Goal: Navigation & Orientation: Find specific page/section

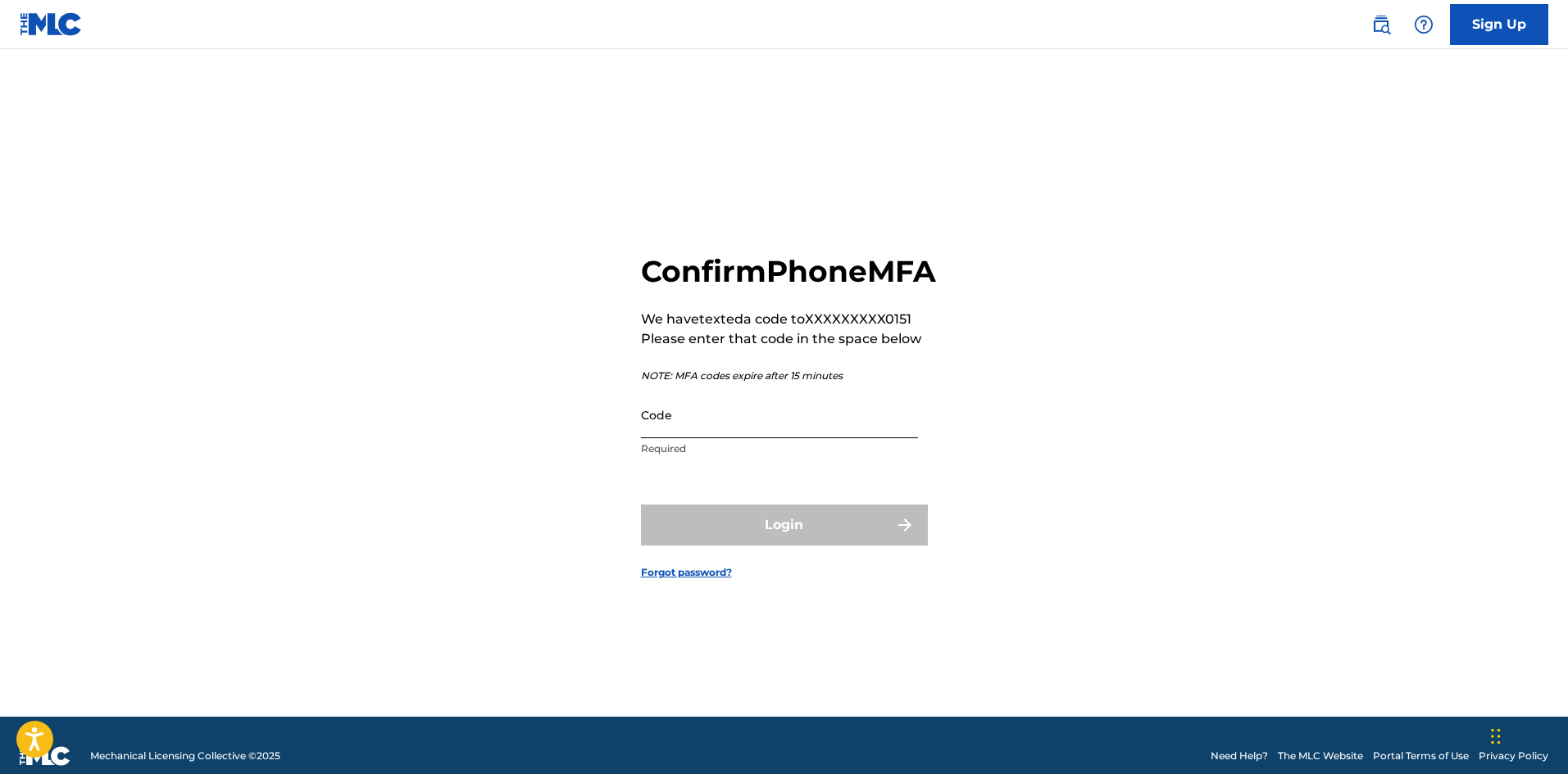
click at [697, 438] on input "Code" at bounding box center [780, 415] width 277 height 47
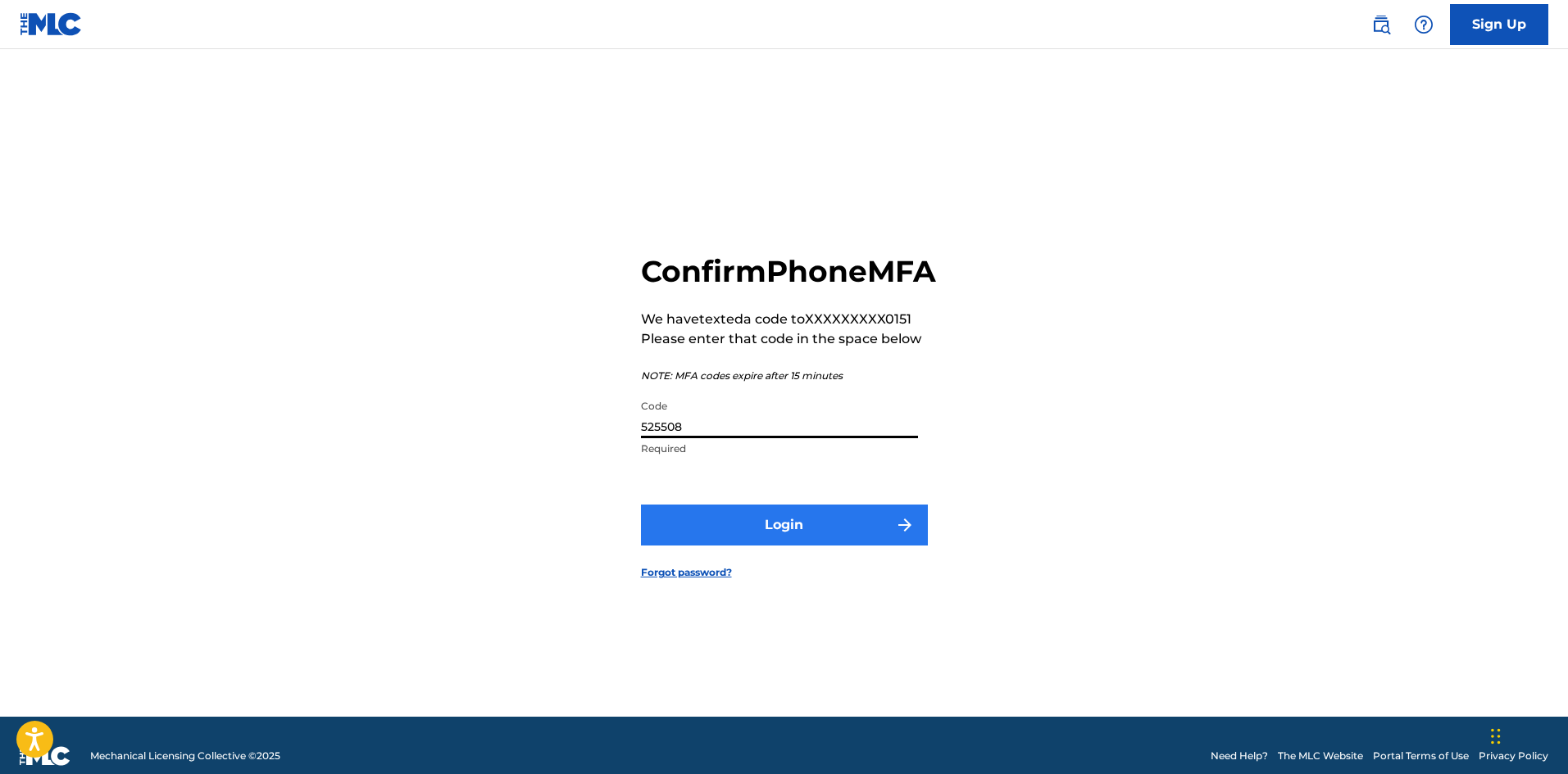
type input "525508"
click at [783, 543] on button "Login" at bounding box center [784, 526] width 287 height 41
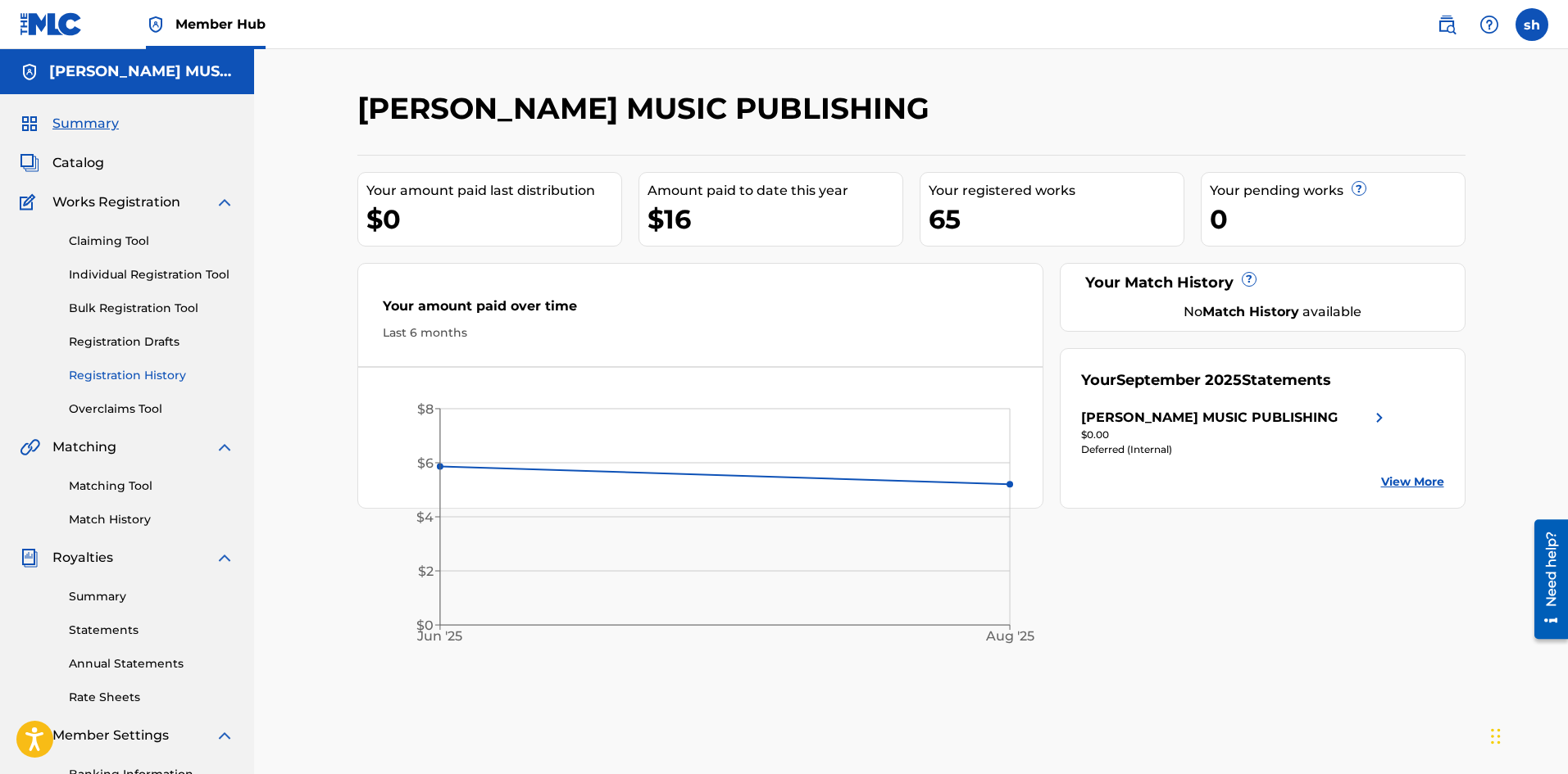
click at [159, 374] on link "Registration History" at bounding box center [152, 376] width 166 height 17
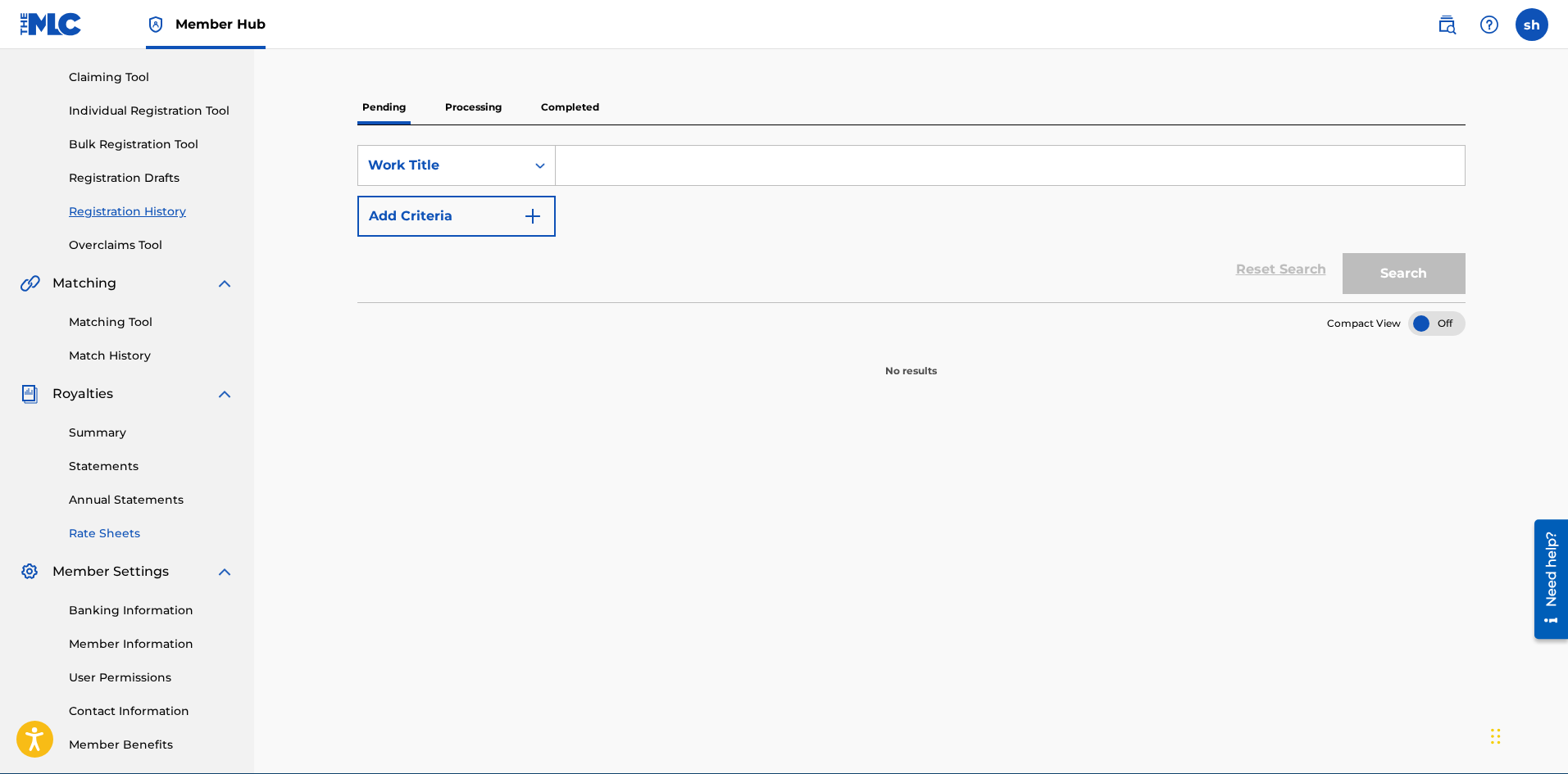
scroll to position [242, 0]
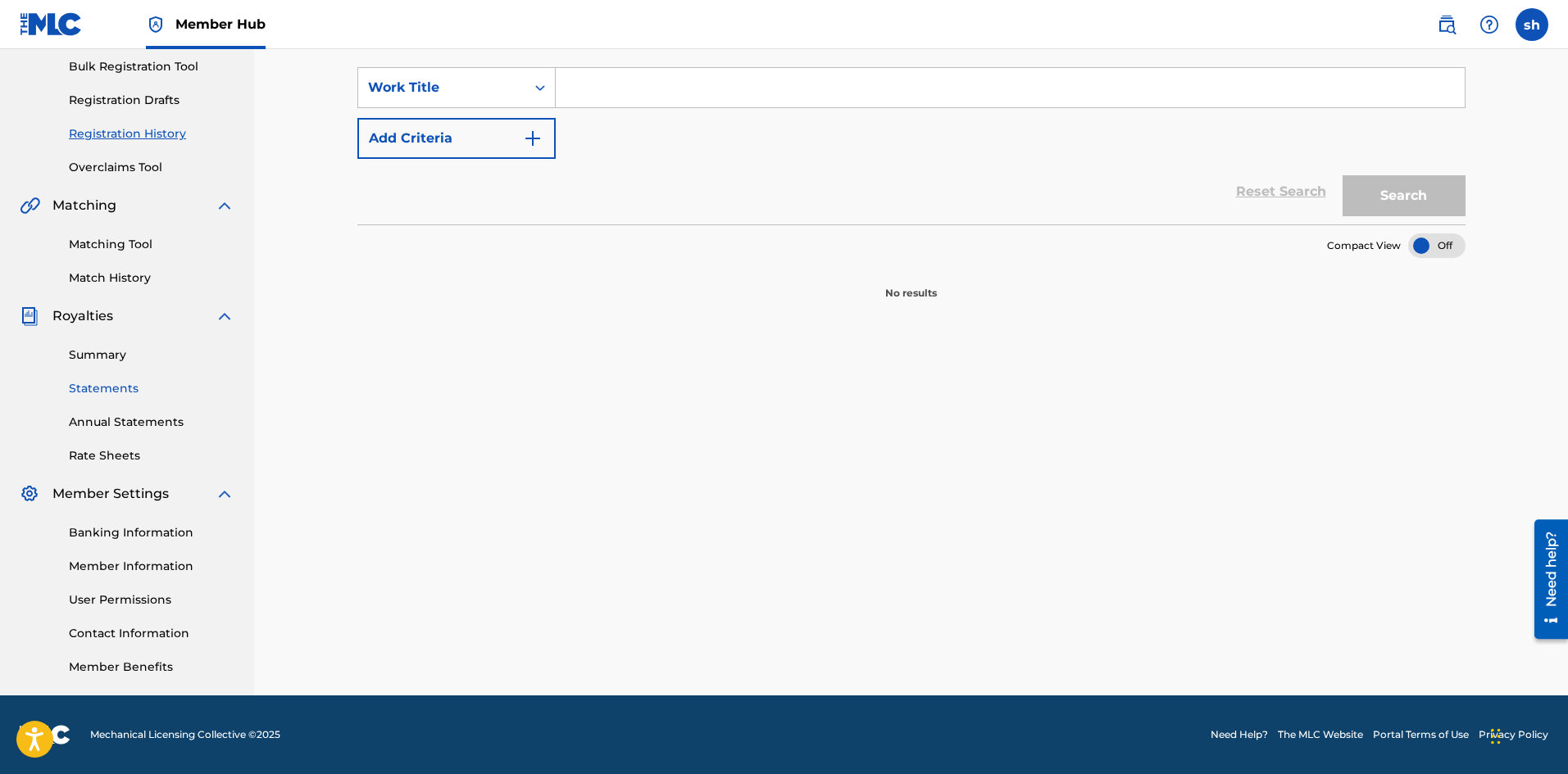
click at [113, 387] on link "Statements" at bounding box center [152, 389] width 166 height 17
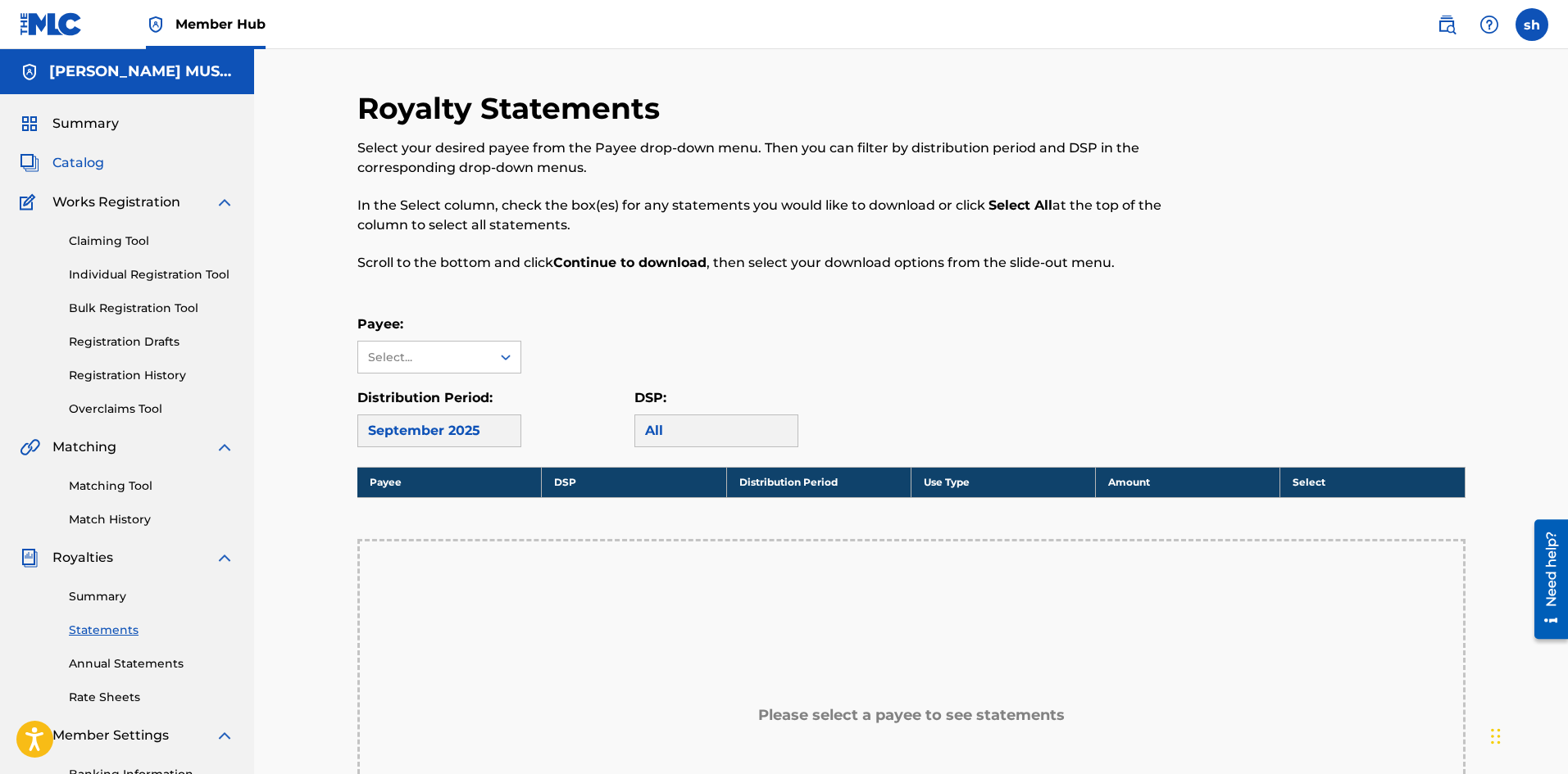
click at [68, 159] on span "Catalog" at bounding box center [77, 163] width 51 height 20
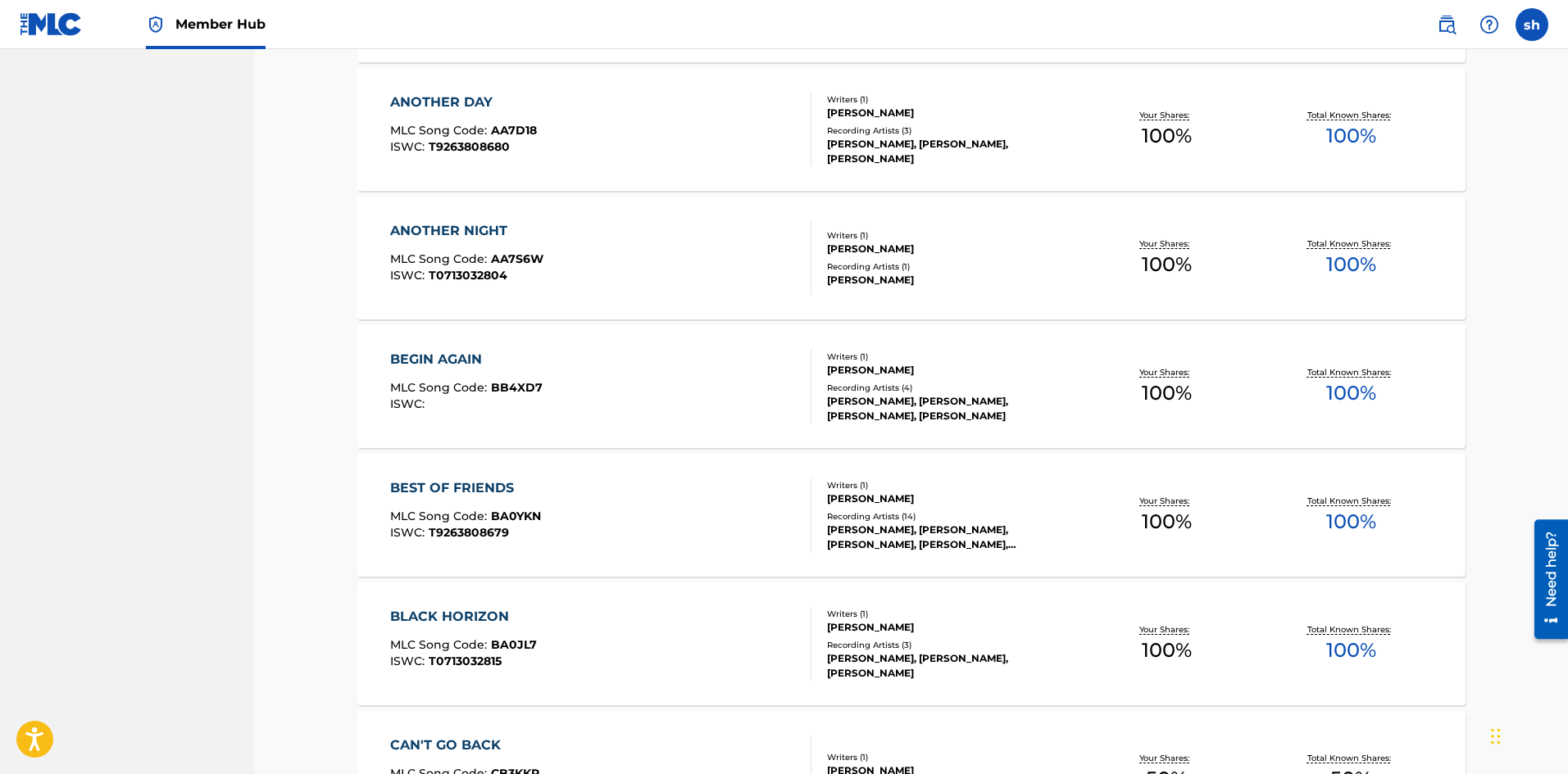
scroll to position [1101, 0]
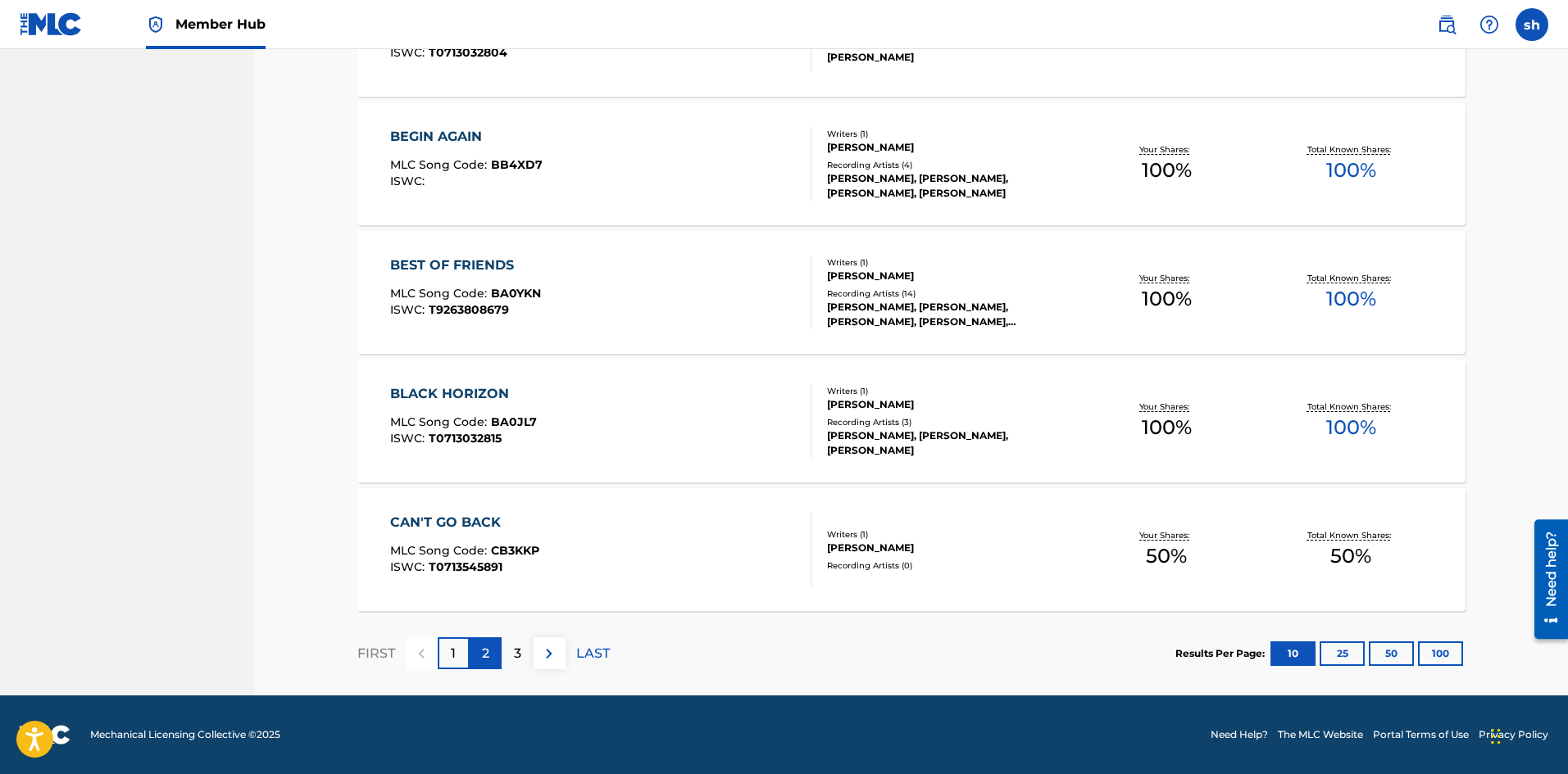
click at [480, 656] on div "2" at bounding box center [486, 653] width 32 height 32
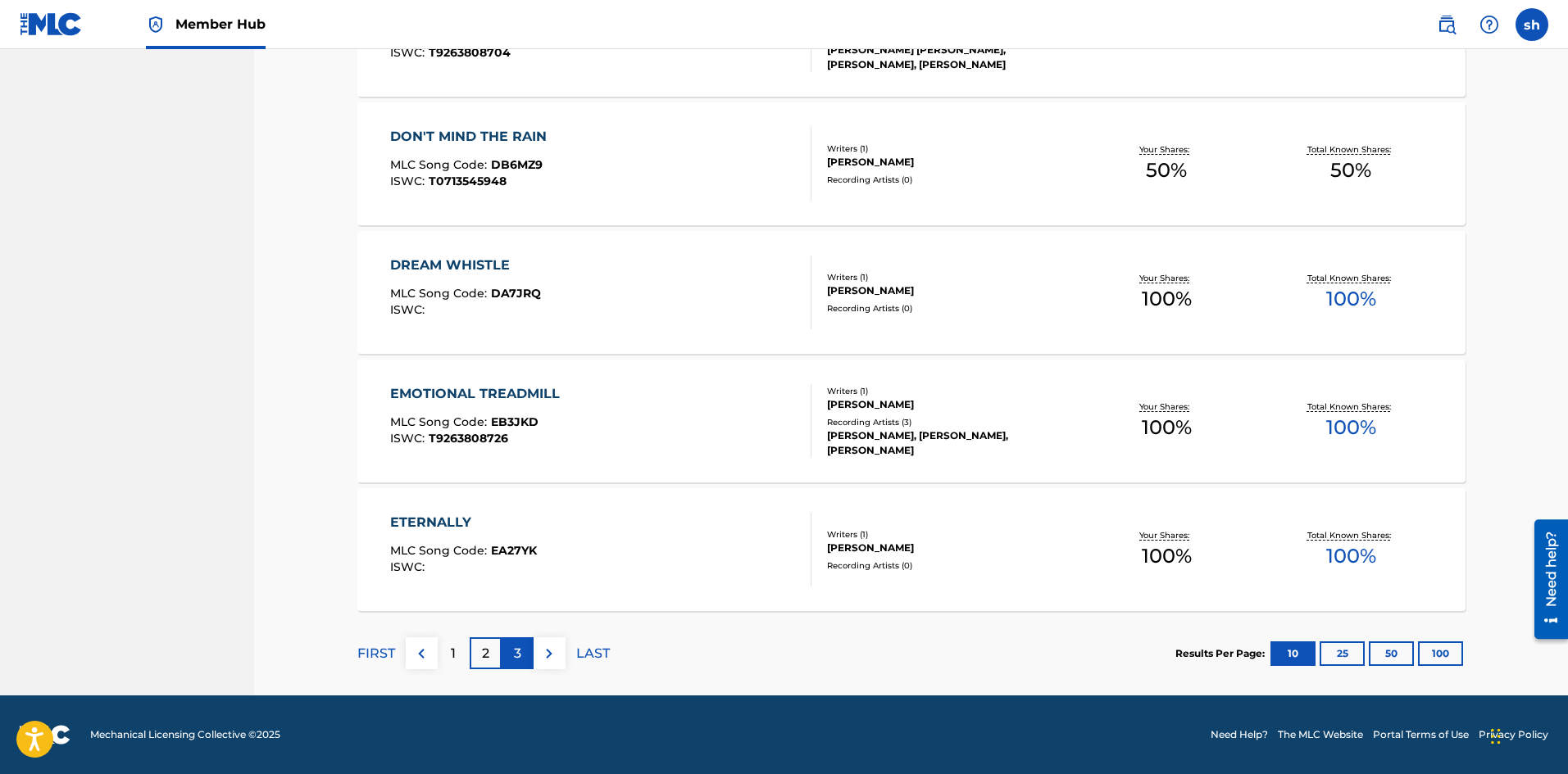
click at [522, 656] on div "3" at bounding box center [517, 653] width 32 height 32
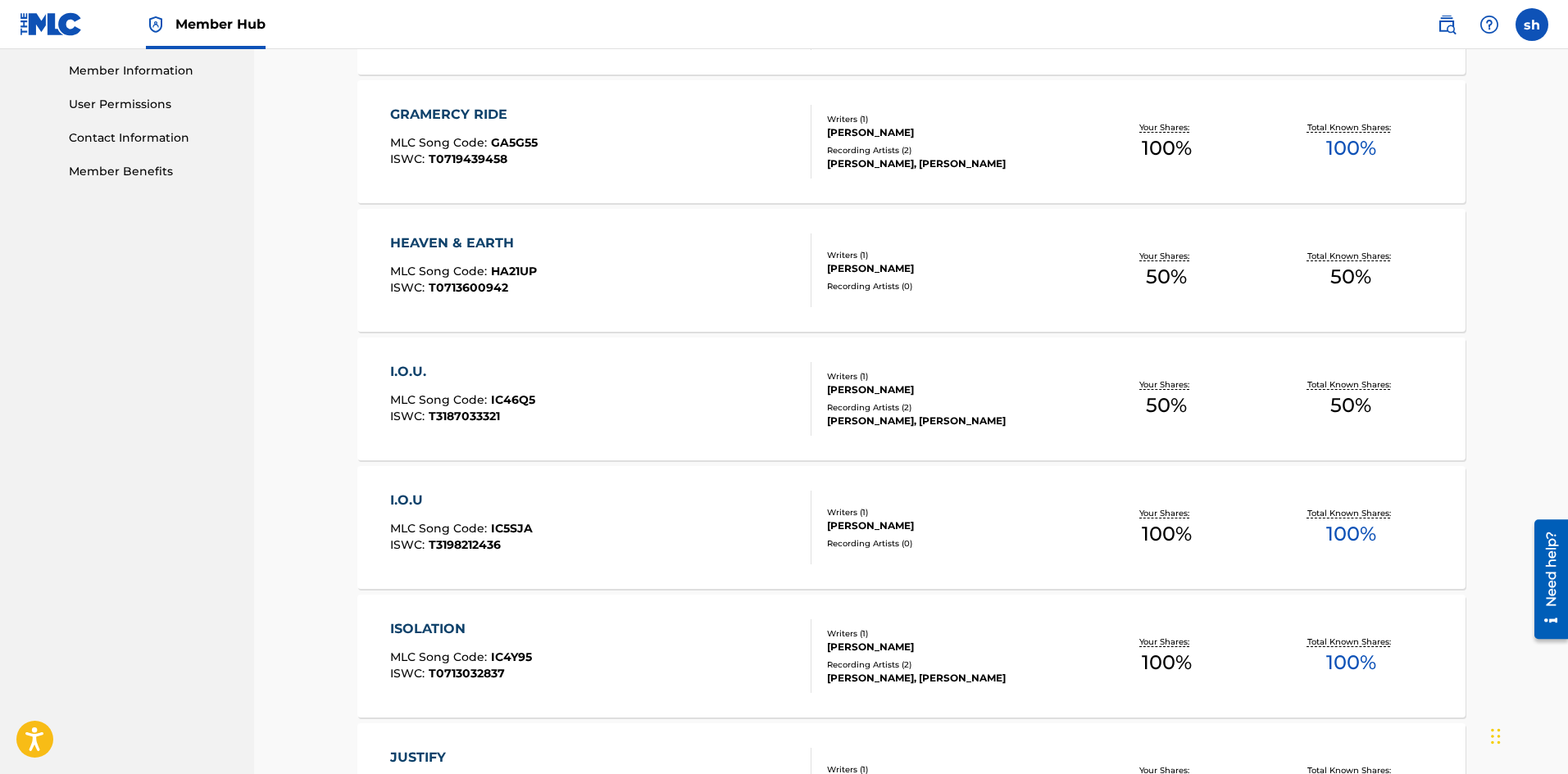
scroll to position [1065, 0]
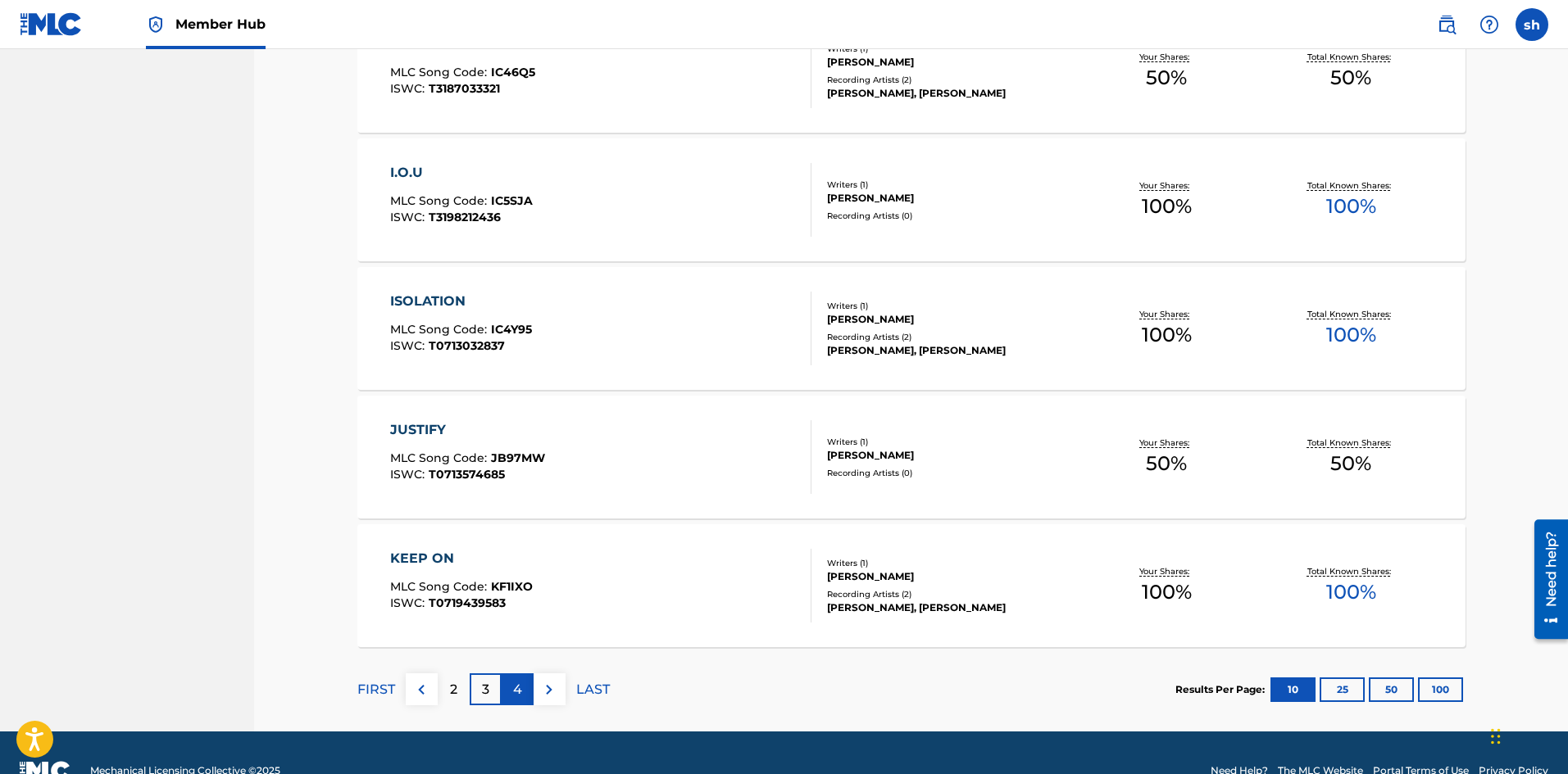
click at [526, 696] on div "4" at bounding box center [517, 689] width 32 height 32
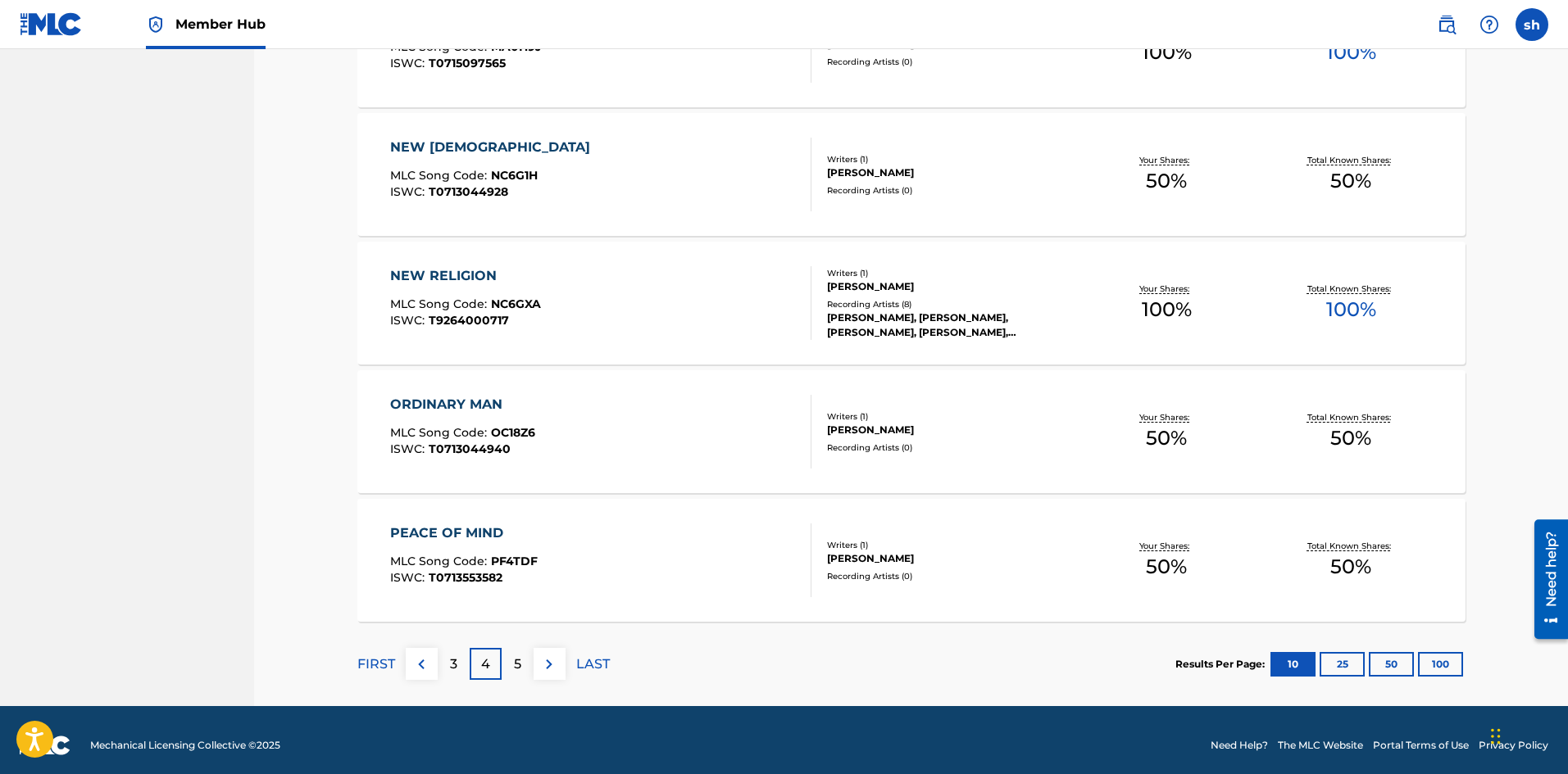
scroll to position [1101, 0]
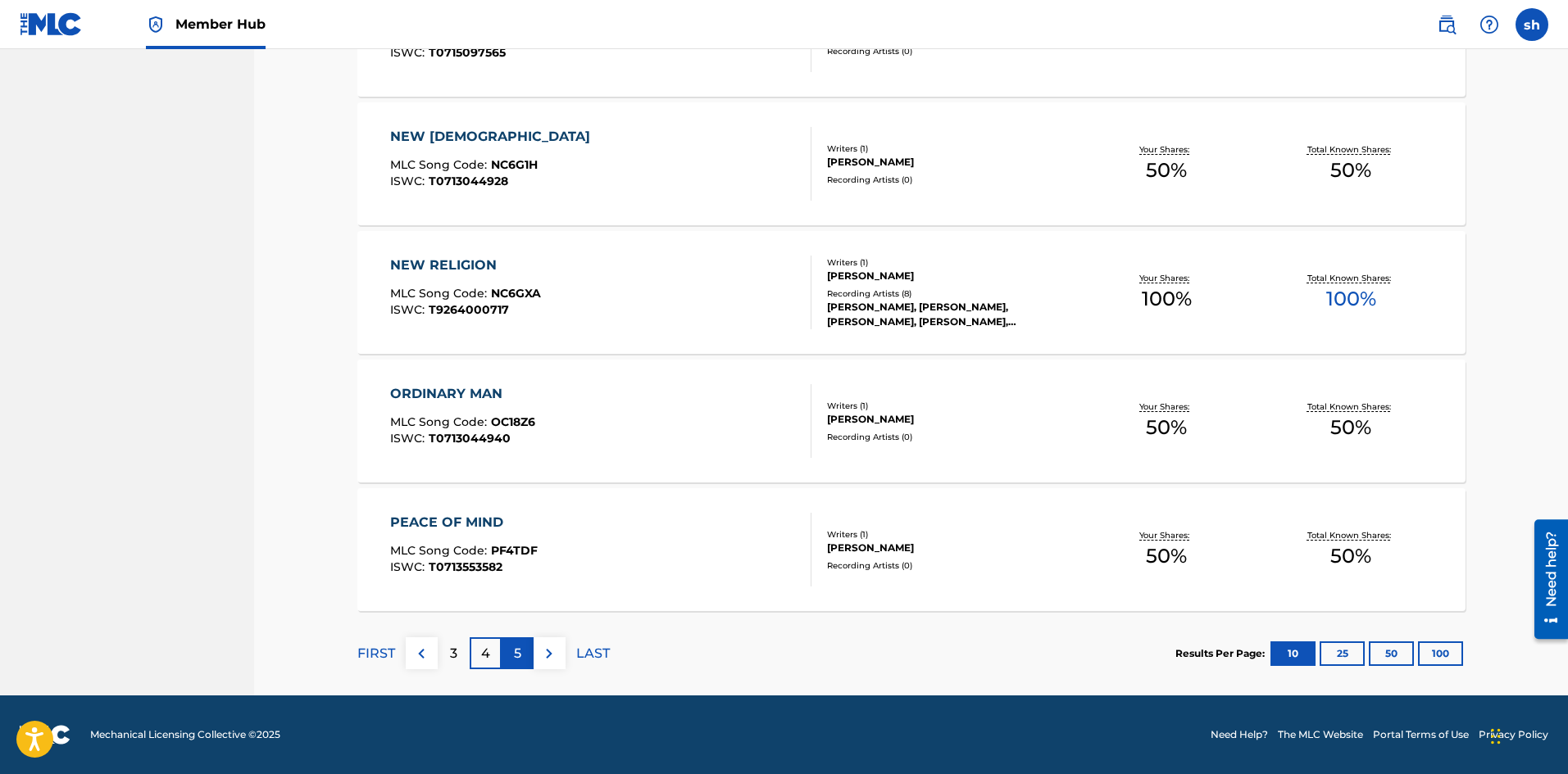
click at [521, 654] on div "5" at bounding box center [517, 653] width 32 height 32
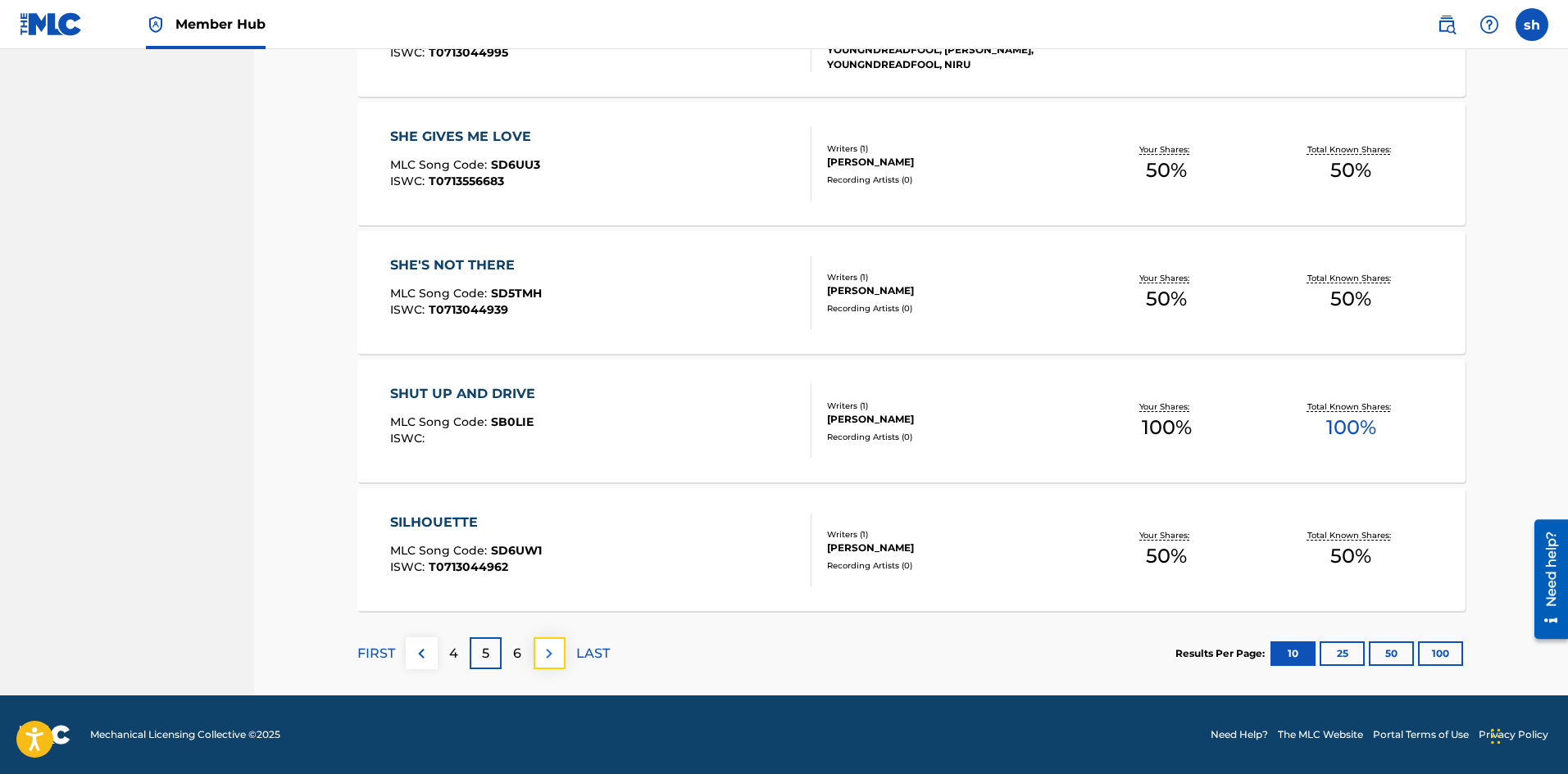
click at [559, 654] on button at bounding box center [549, 653] width 32 height 32
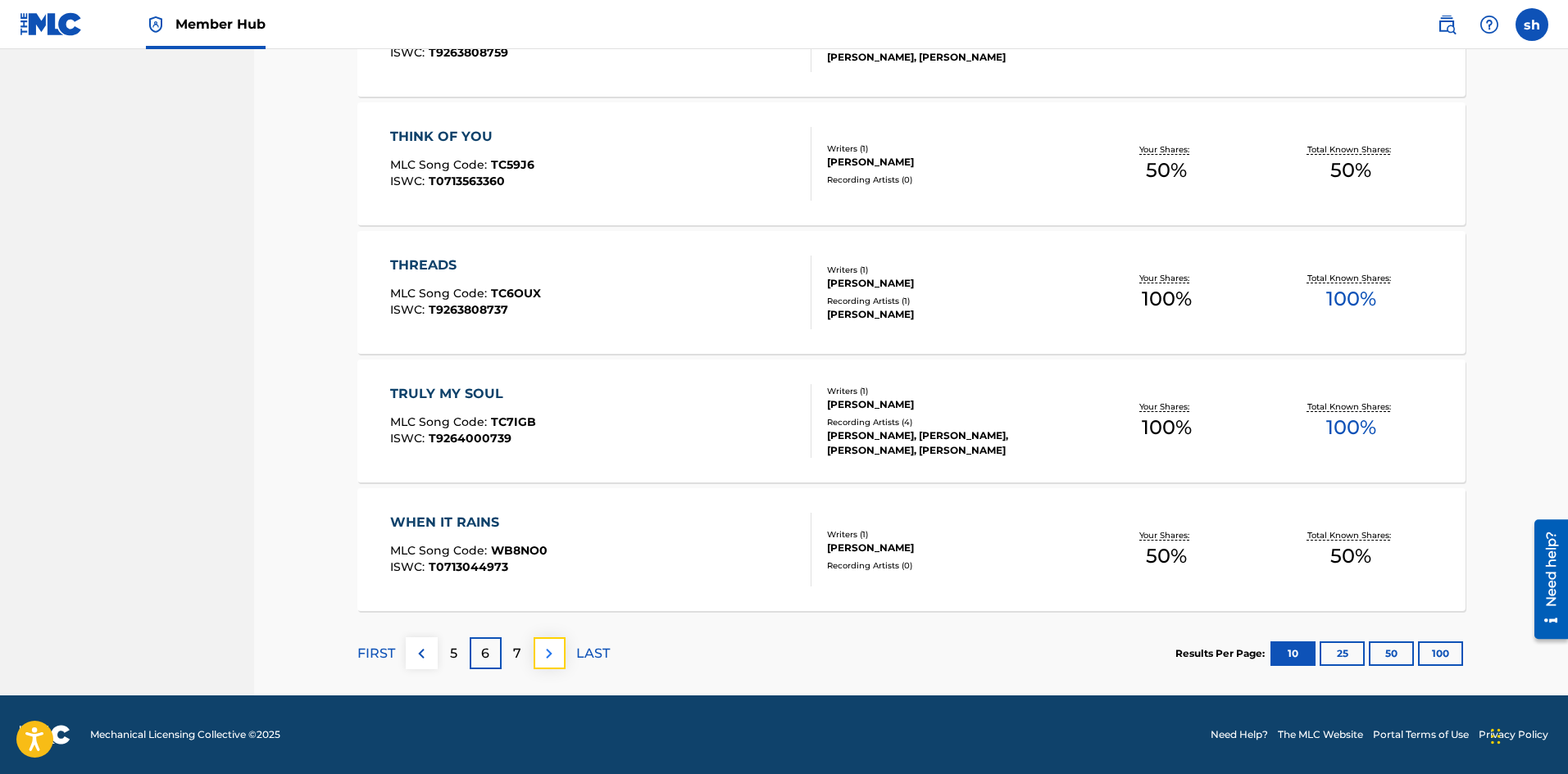
click at [543, 652] on img at bounding box center [548, 653] width 20 height 20
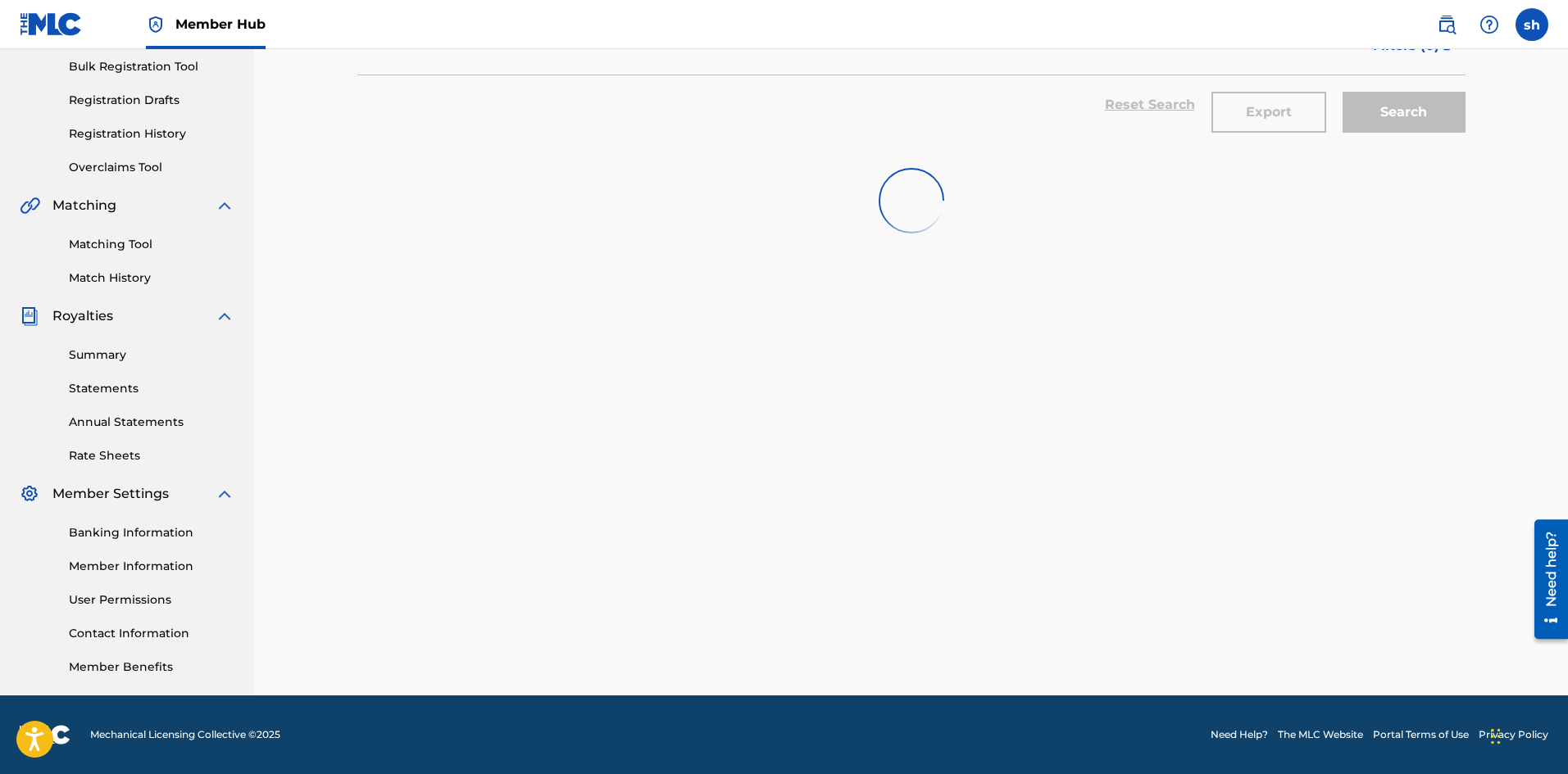
scroll to position [458, 0]
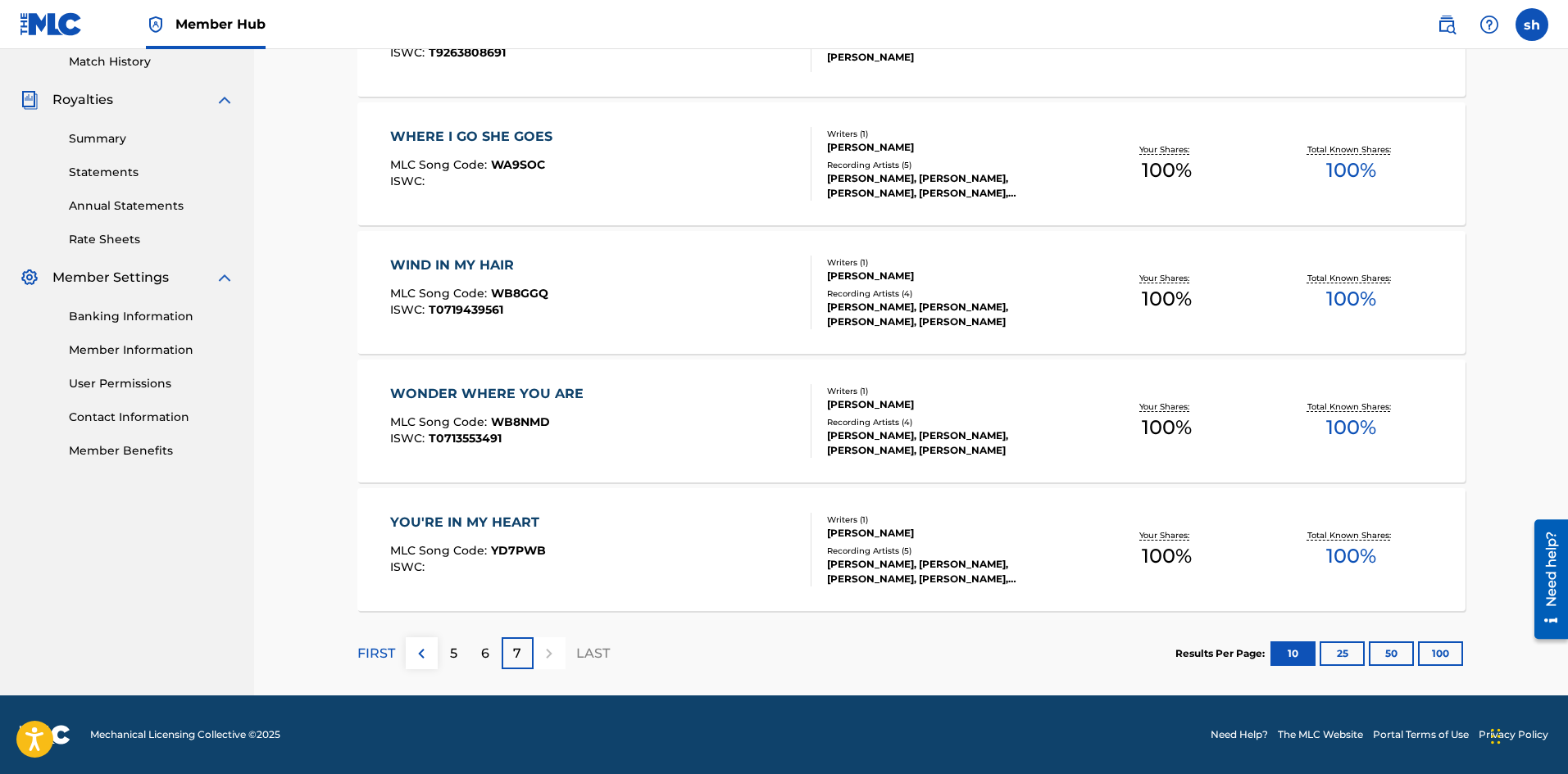
click at [552, 655] on div at bounding box center [549, 653] width 32 height 32
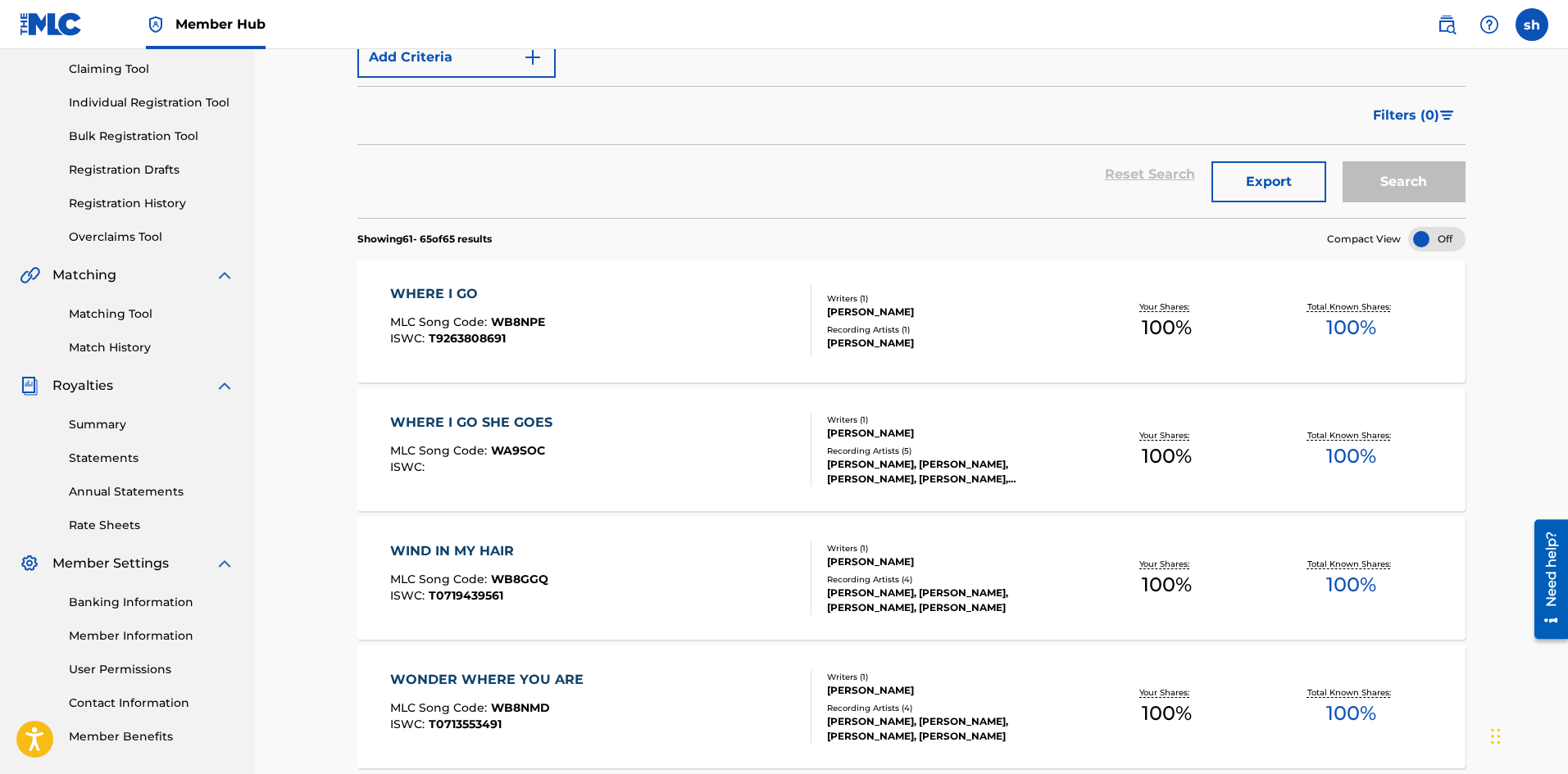
scroll to position [0, 0]
